Goal: Transaction & Acquisition: Purchase product/service

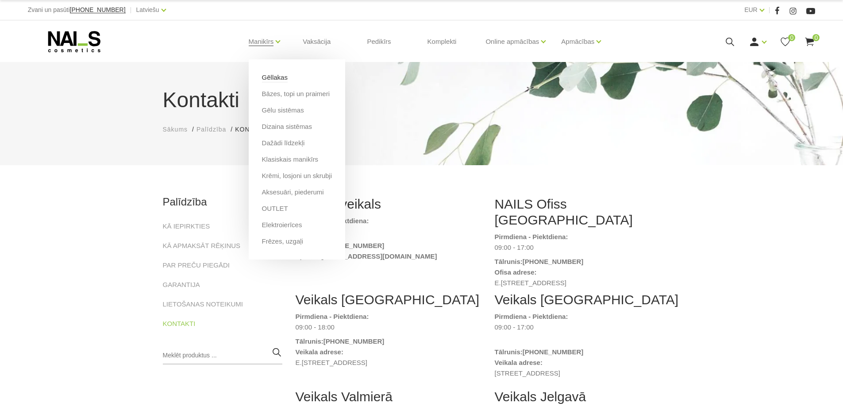
click at [272, 77] on link "Gēllakas" at bounding box center [275, 78] width 26 height 10
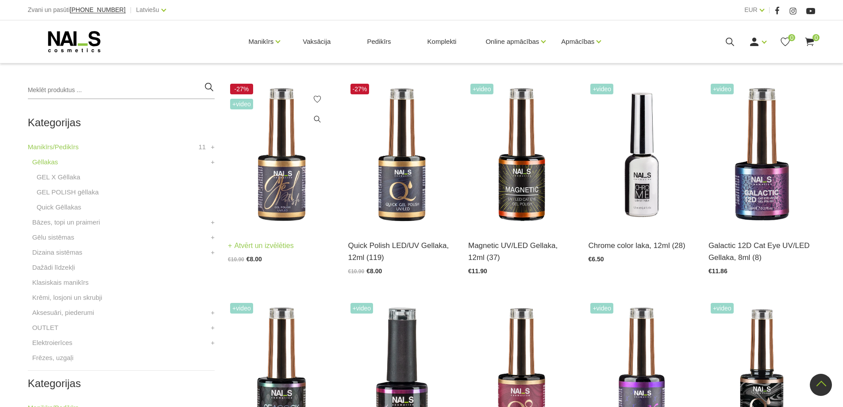
scroll to position [177, 0]
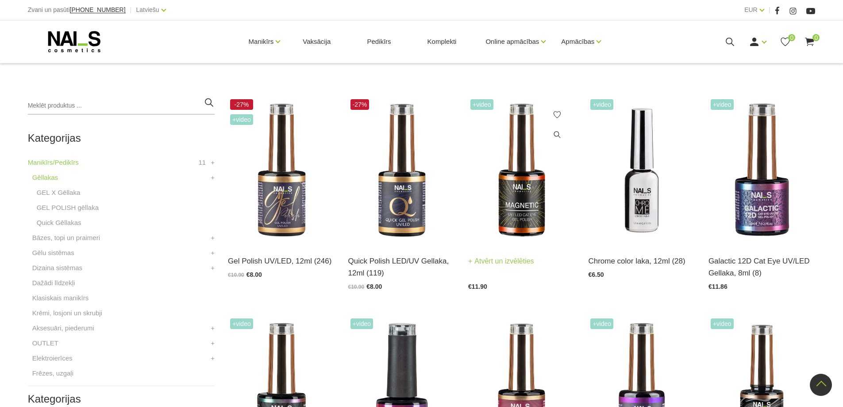
click at [510, 191] on img at bounding box center [521, 170] width 107 height 147
click at [398, 196] on img at bounding box center [401, 170] width 107 height 147
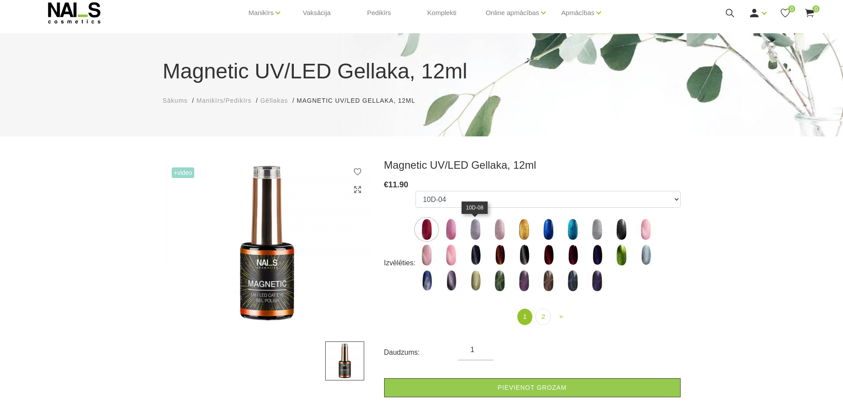
scroll to position [44, 0]
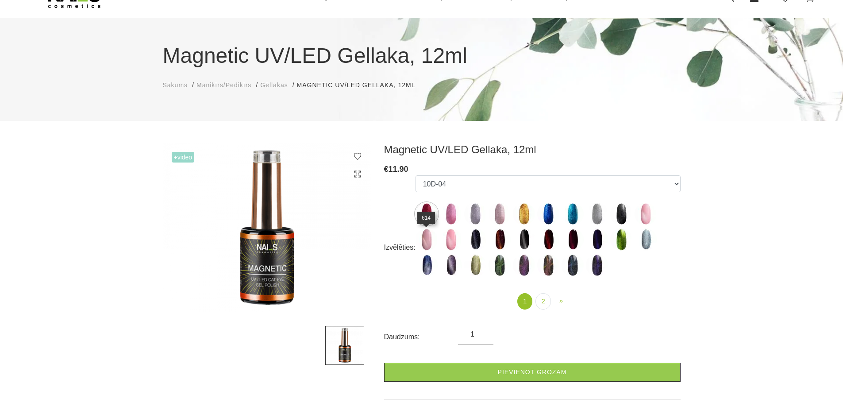
click at [428, 242] on img at bounding box center [427, 239] width 22 height 22
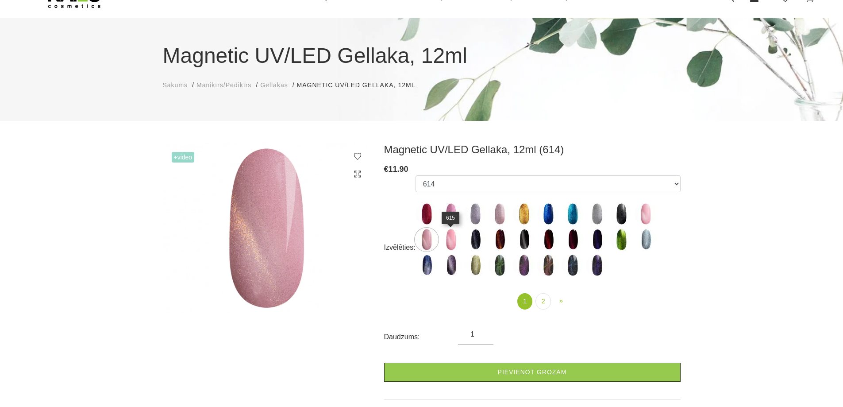
click at [444, 239] on img at bounding box center [451, 239] width 22 height 22
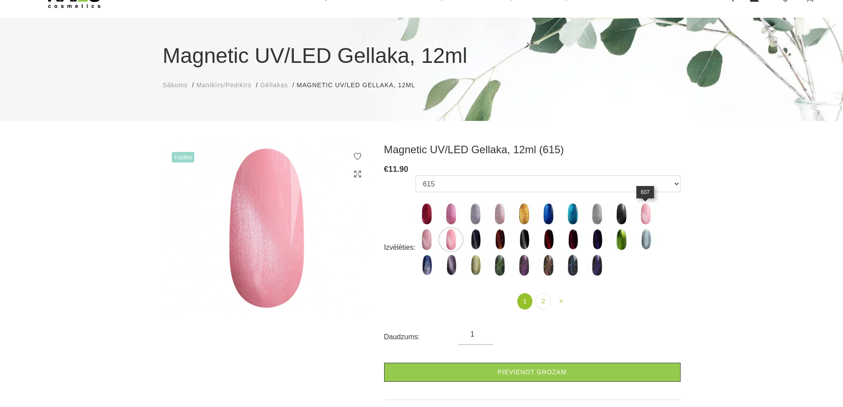
drag, startPoint x: 650, startPoint y: 215, endPoint x: 609, endPoint y: 217, distance: 41.2
click at [650, 215] on img at bounding box center [646, 214] width 22 height 22
select select "4651"
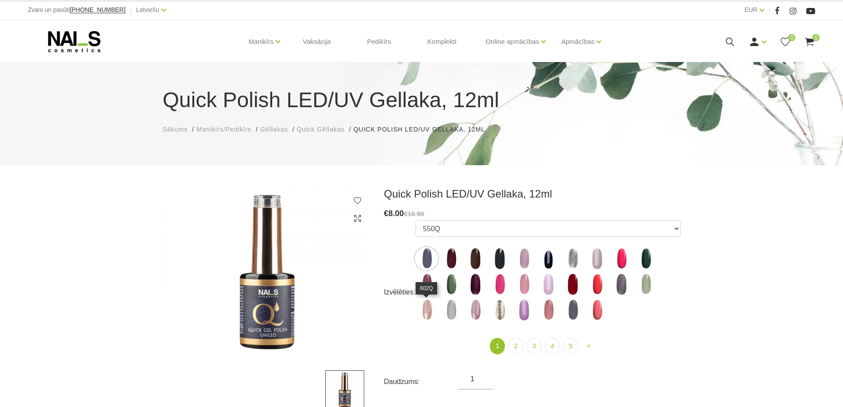
click at [420, 309] on img at bounding box center [427, 310] width 22 height 22
select select "4349"
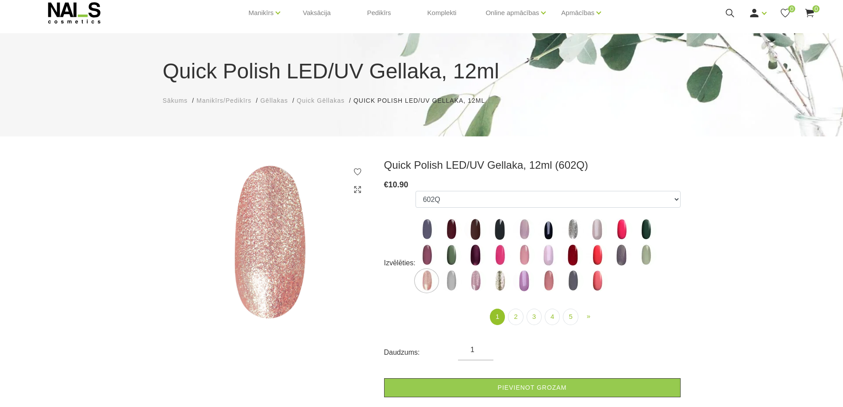
scroll to position [44, 0]
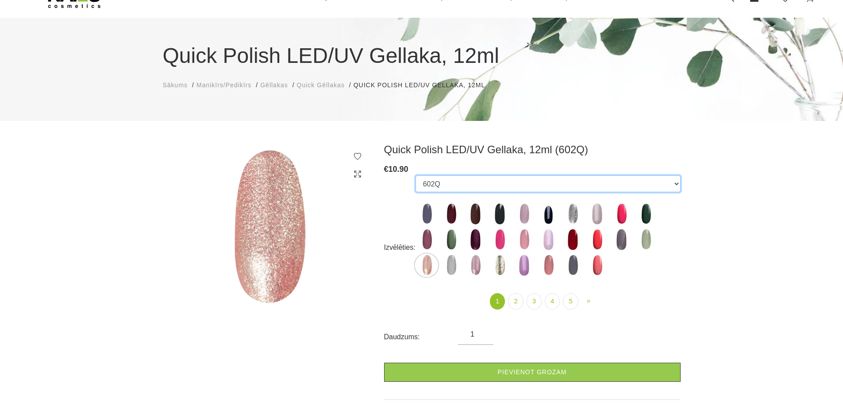
click at [447, 183] on select "550Q 551Q 807Q 813Q 462Q 401Q 443Q 445Q 569Q 560Q 552Q 568Q 510Q 413Q 529Q 484Q…" at bounding box center [548, 183] width 265 height 17
click at [416, 175] on select "550Q 551Q 807Q 813Q 462Q 401Q 443Q 445Q 569Q 560Q 552Q 568Q 510Q 413Q 529Q 484Q…" at bounding box center [548, 183] width 265 height 17
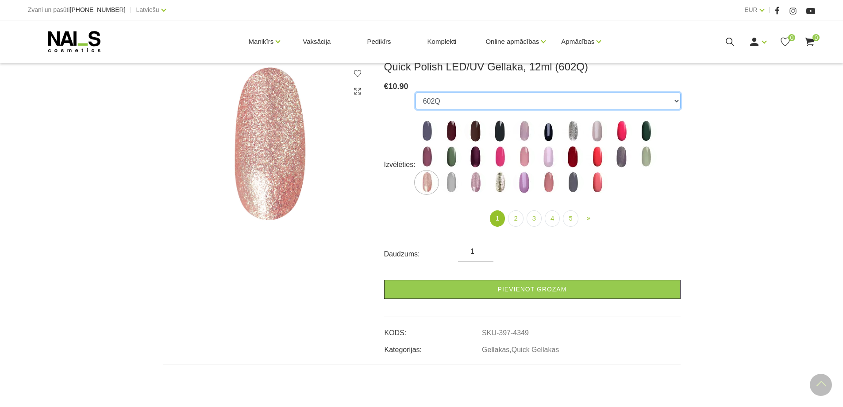
scroll to position [0, 0]
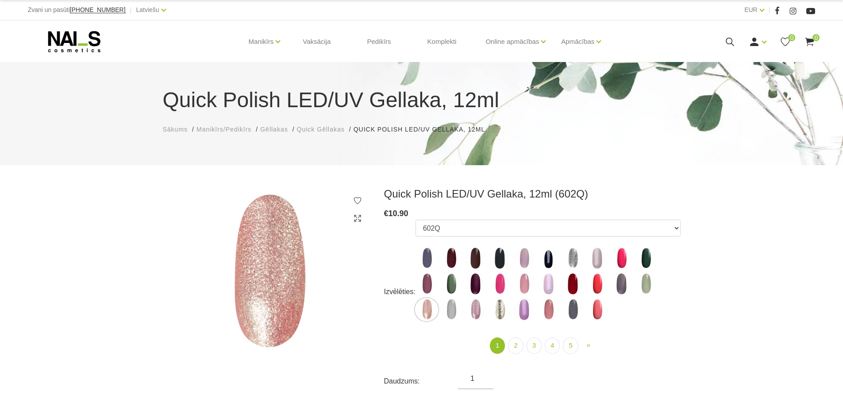
click at [288, 262] on img at bounding box center [267, 272] width 208 height 171
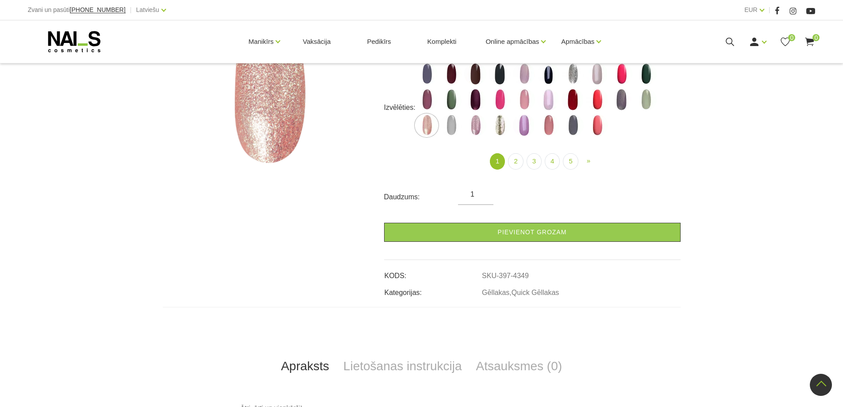
scroll to position [133, 0]
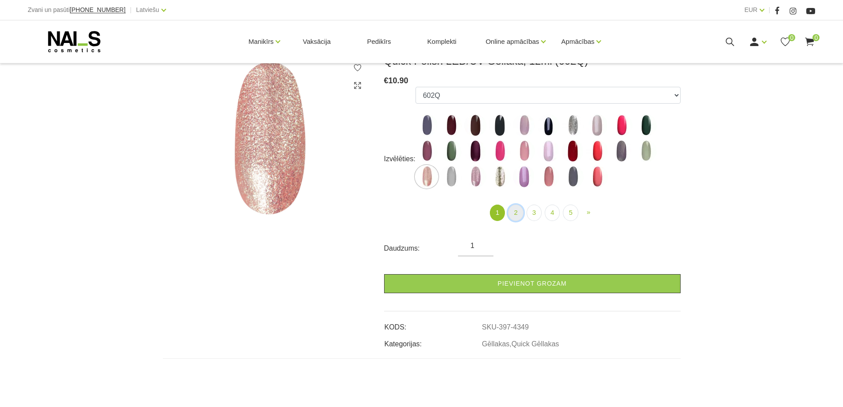
click at [515, 212] on link "2" at bounding box center [515, 212] width 15 height 16
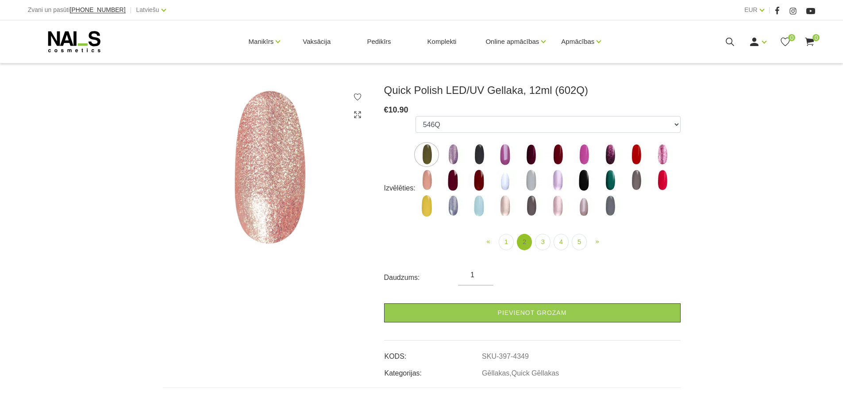
scroll to position [89, 0]
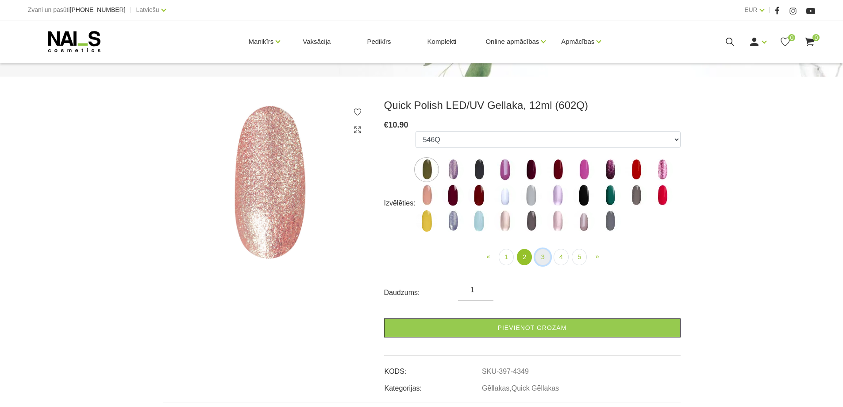
click at [545, 259] on link "3" at bounding box center [542, 257] width 15 height 16
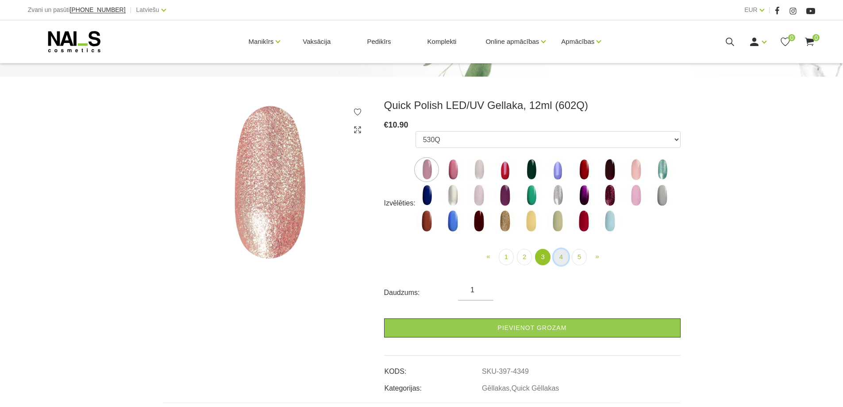
click at [556, 258] on link "4" at bounding box center [561, 257] width 15 height 16
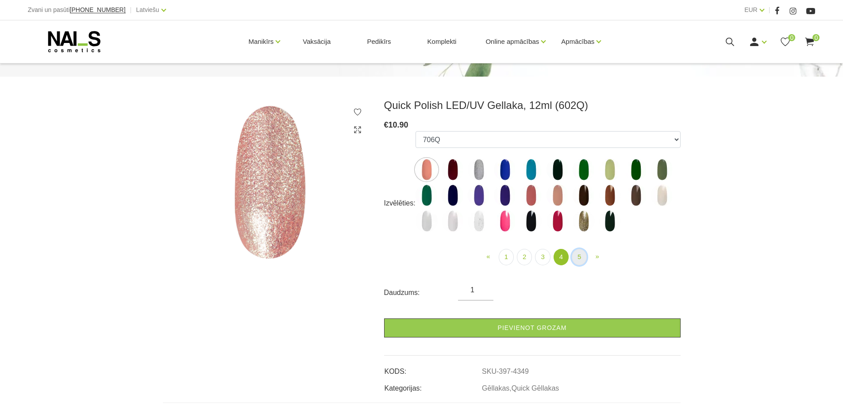
click at [575, 260] on link "5" at bounding box center [579, 257] width 15 height 16
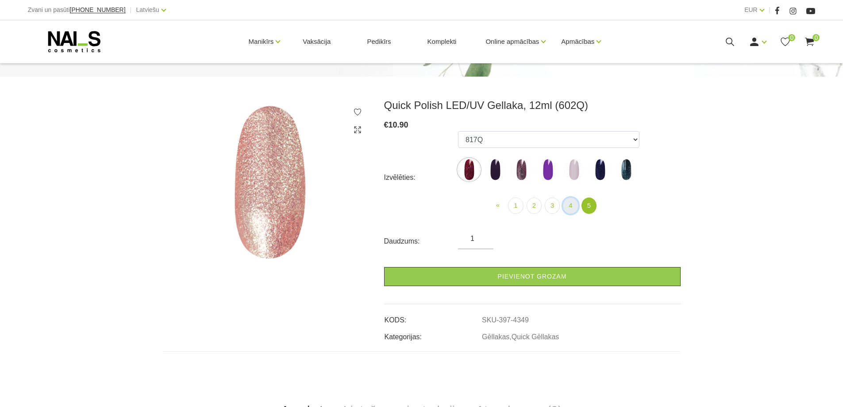
click at [568, 209] on link "4" at bounding box center [570, 205] width 15 height 16
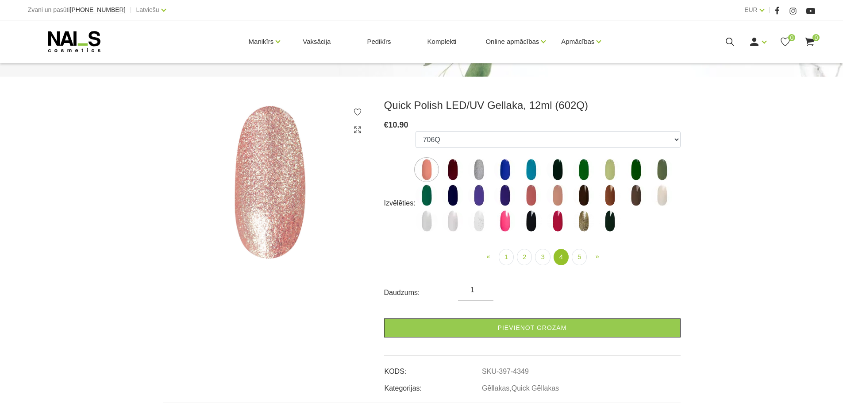
click at [424, 166] on img at bounding box center [427, 169] width 22 height 22
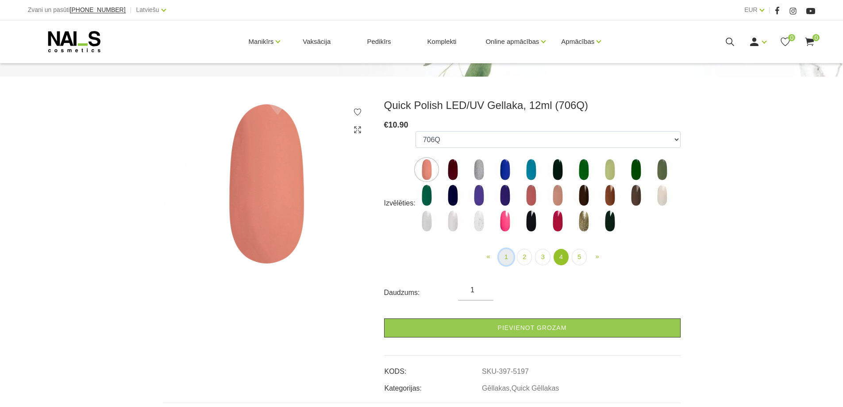
click at [511, 258] on link "1" at bounding box center [506, 257] width 15 height 16
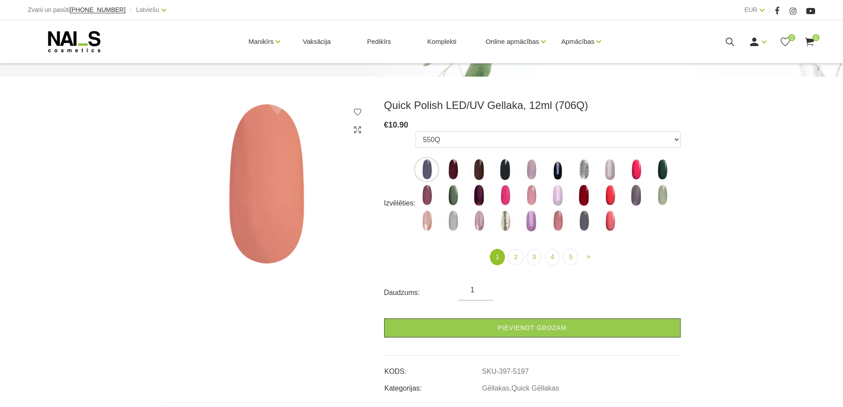
click at [421, 218] on img at bounding box center [427, 221] width 22 height 22
select select "4349"
